Goal: Information Seeking & Learning: Understand process/instructions

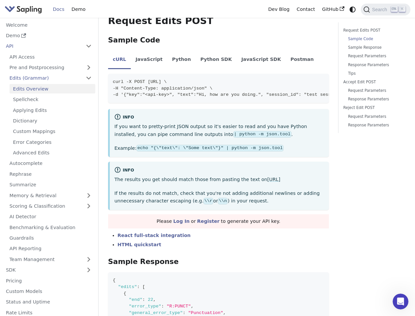
click at [207, 166] on div "info" at bounding box center [219, 170] width 210 height 8
click at [353, 9] on icon "Switch between dark and light mode (currently system mode)" at bounding box center [353, 10] width 6 height 6
click at [386, 10] on span "Search" at bounding box center [380, 9] width 21 height 5
click at [88, 46] on button "Collapse sidebar category 'API'" at bounding box center [88, 46] width 13 height 10
click at [50, 67] on link "Pre and Postprocessing" at bounding box center [50, 68] width 89 height 10
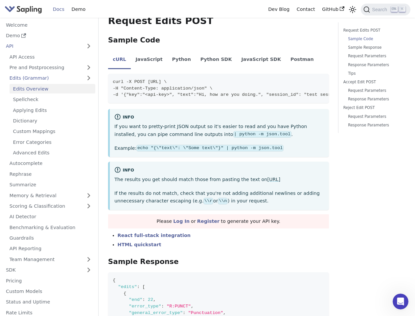
click at [50, 78] on link "Edits (Grammar)" at bounding box center [50, 78] width 89 height 10
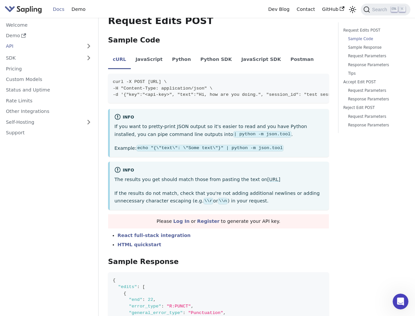
click at [50, 195] on nav "Welcome Demo API API Access Pre and Postprocessing Preprocessing Postprocessing…" at bounding box center [49, 167] width 99 height 298
click at [50, 206] on nav "Welcome Demo API API Access Pre and Postprocessing Preprocessing Postprocessing…" at bounding box center [49, 167] width 99 height 298
click at [50, 259] on nav "Welcome Demo API API Access Pre and Postprocessing Preprocessing Postprocessing…" at bounding box center [49, 167] width 99 height 298
click at [88, 270] on nav "Welcome Demo API API Access Pre and Postprocessing Preprocessing Postprocessing…" at bounding box center [49, 167] width 99 height 298
